Goal: Transaction & Acquisition: Subscribe to service/newsletter

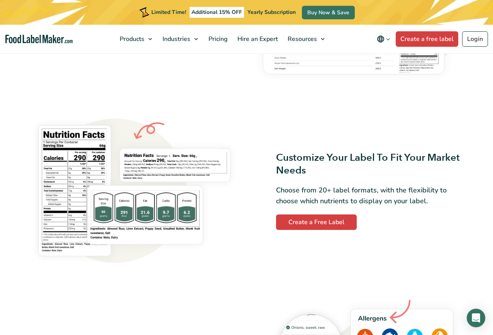
scroll to position [561, 0]
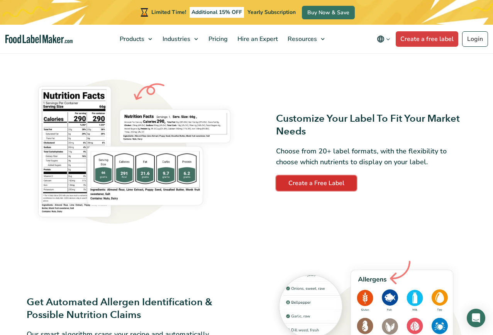
click at [326, 183] on link "Create a Free Label" at bounding box center [316, 182] width 81 height 15
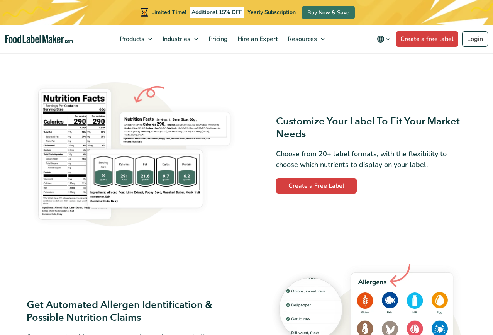
scroll to position [561, 0]
